Goal: Find specific page/section: Find specific page/section

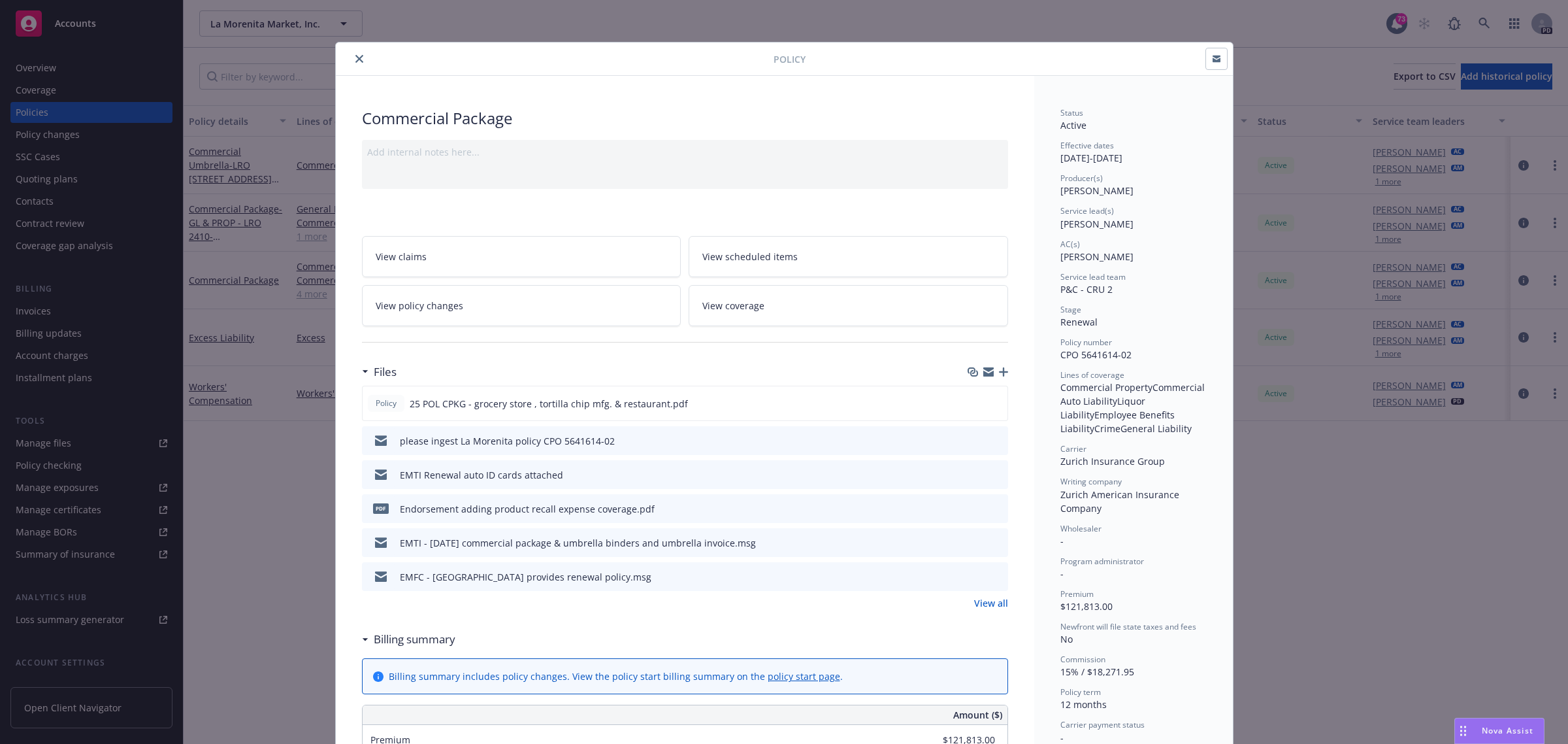
scroll to position [40, 0]
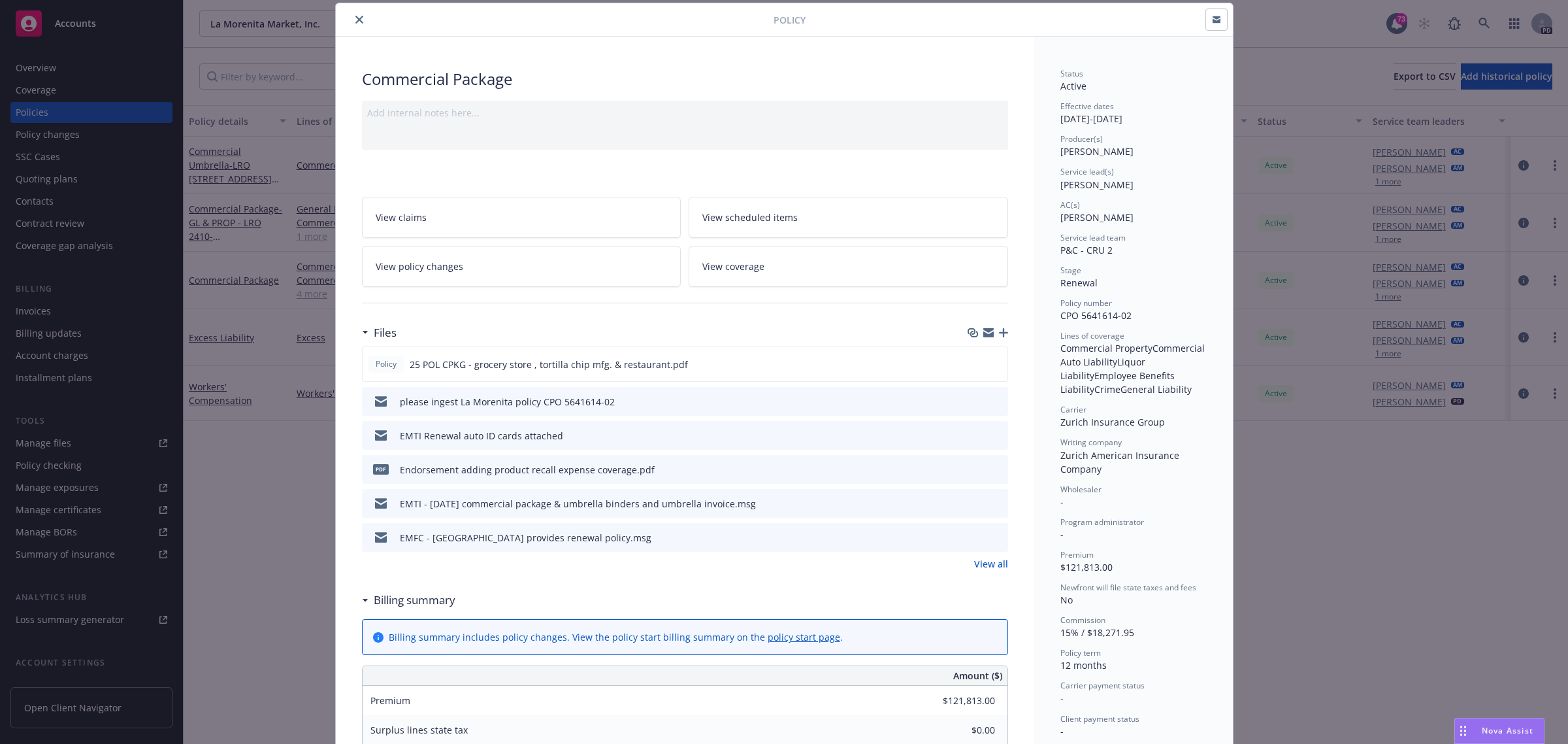
drag, startPoint x: 350, startPoint y: 17, endPoint x: 340, endPoint y: 38, distance: 23.3
click at [355, 17] on icon "close" at bounding box center [359, 19] width 8 height 8
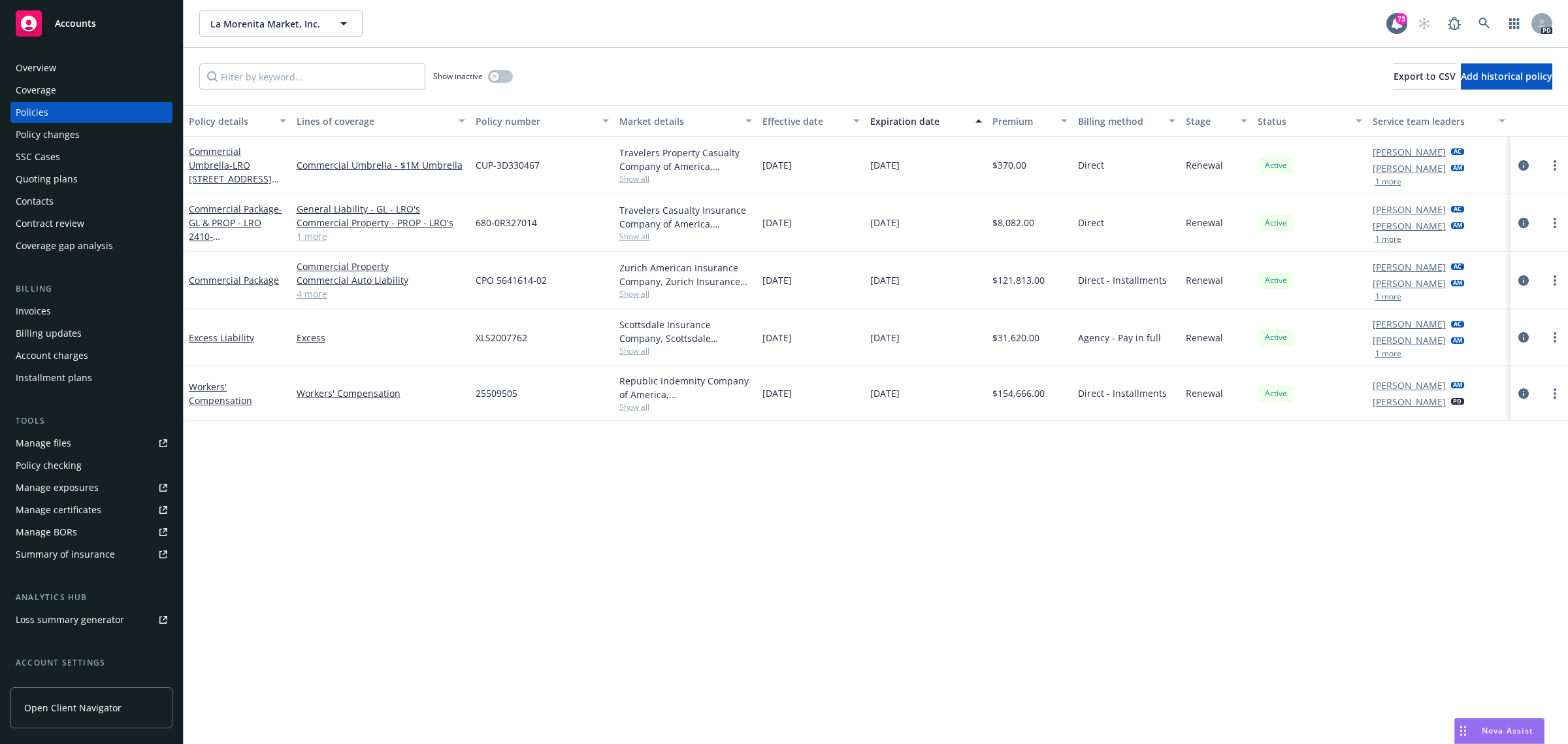
click at [76, 21] on span "Accounts" at bounding box center [75, 23] width 41 height 11
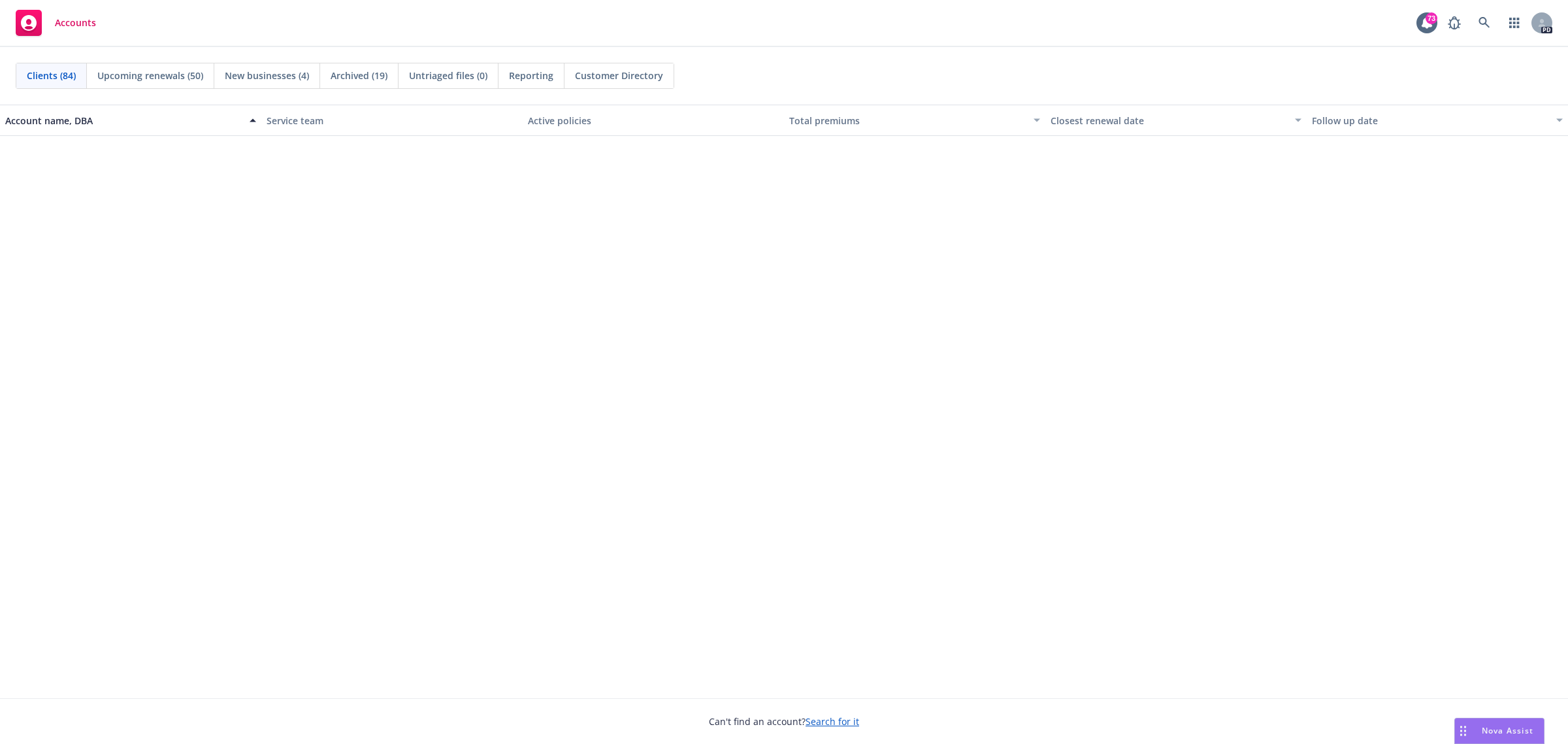
scroll to position [3106, 0]
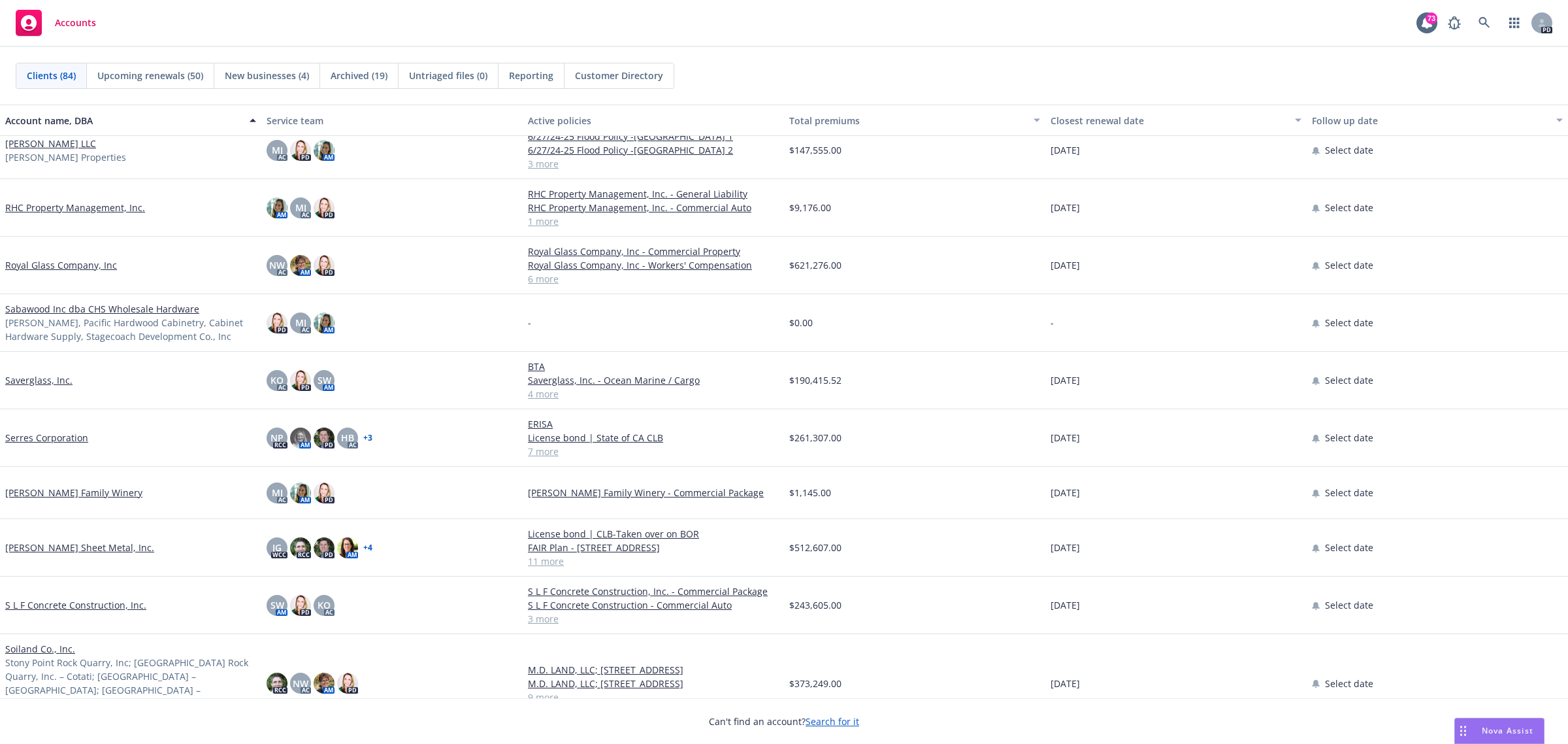
click at [52, 605] on link "S L F Concrete Construction, Inc." at bounding box center [75, 605] width 142 height 13
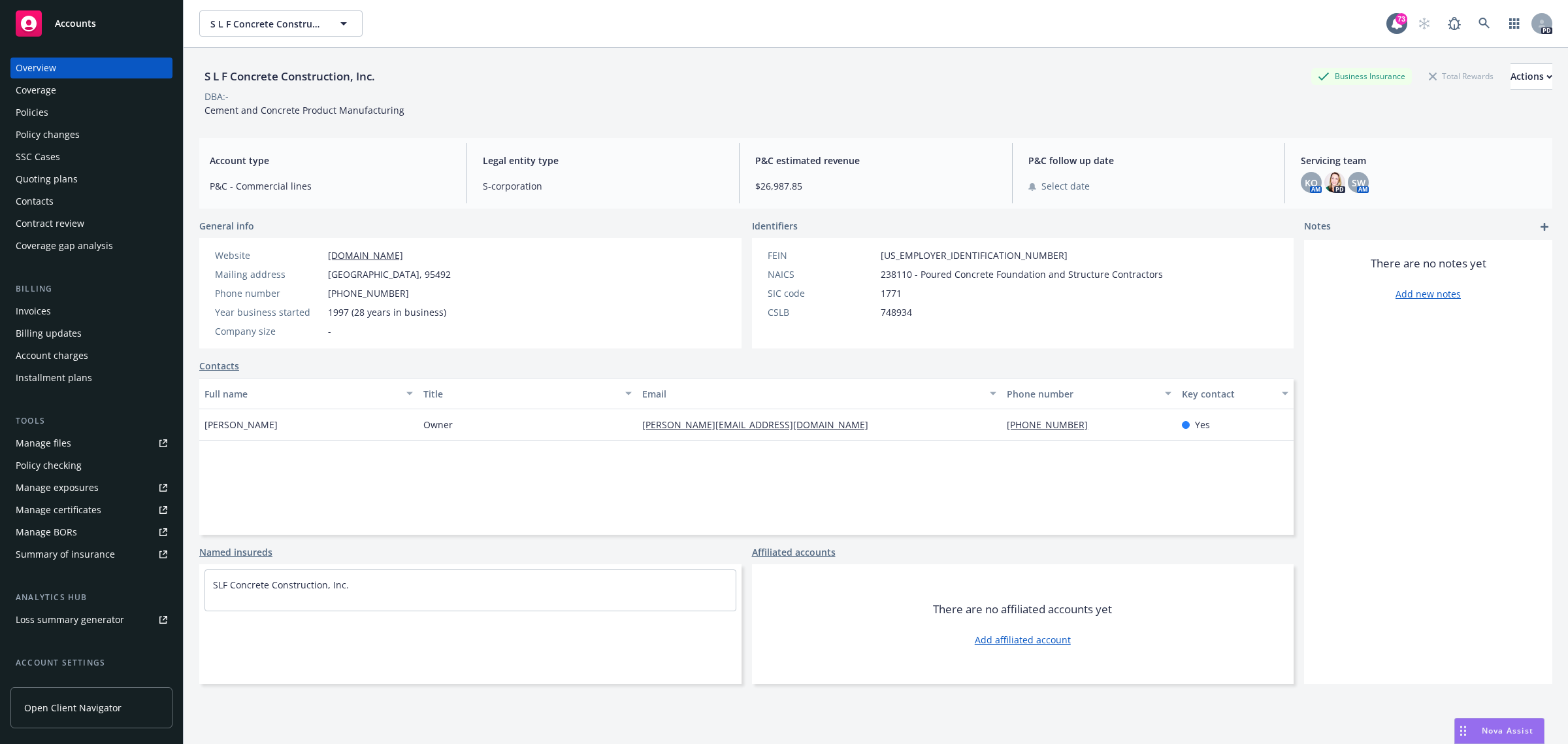
click at [43, 105] on div "Policies" at bounding box center [32, 113] width 33 height 21
